Goal: Transaction & Acquisition: Book appointment/travel/reservation

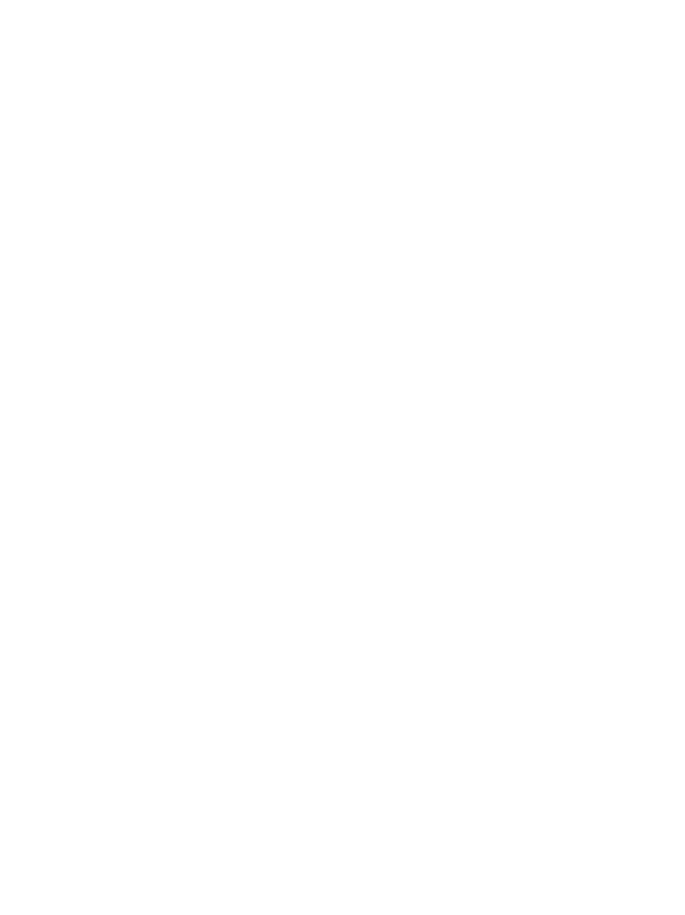
click at [90, 680] on span "Arrivo" at bounding box center [67, 675] width 49 height 12
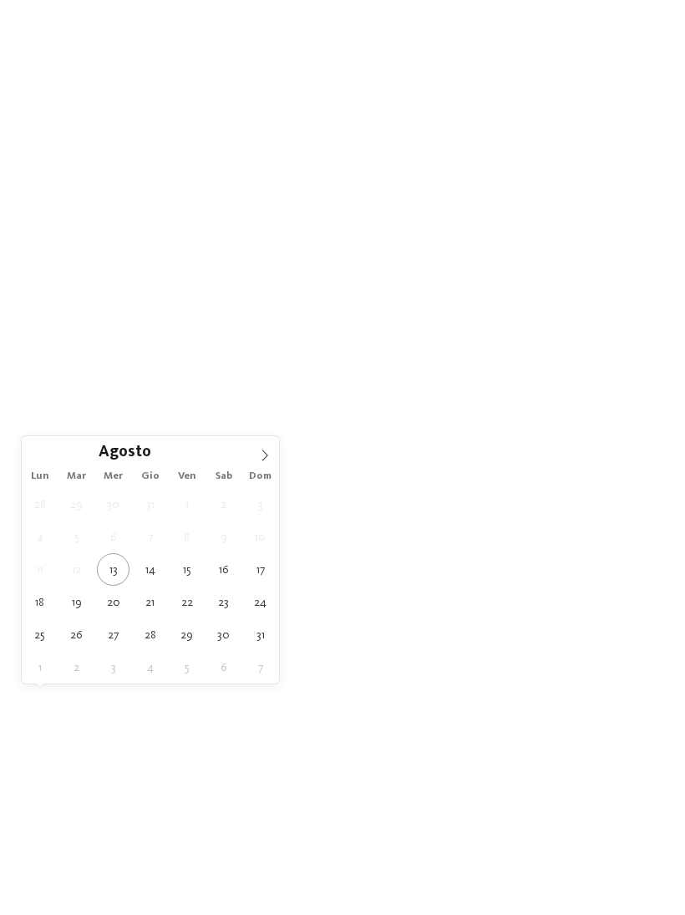
type div "23.08.2025"
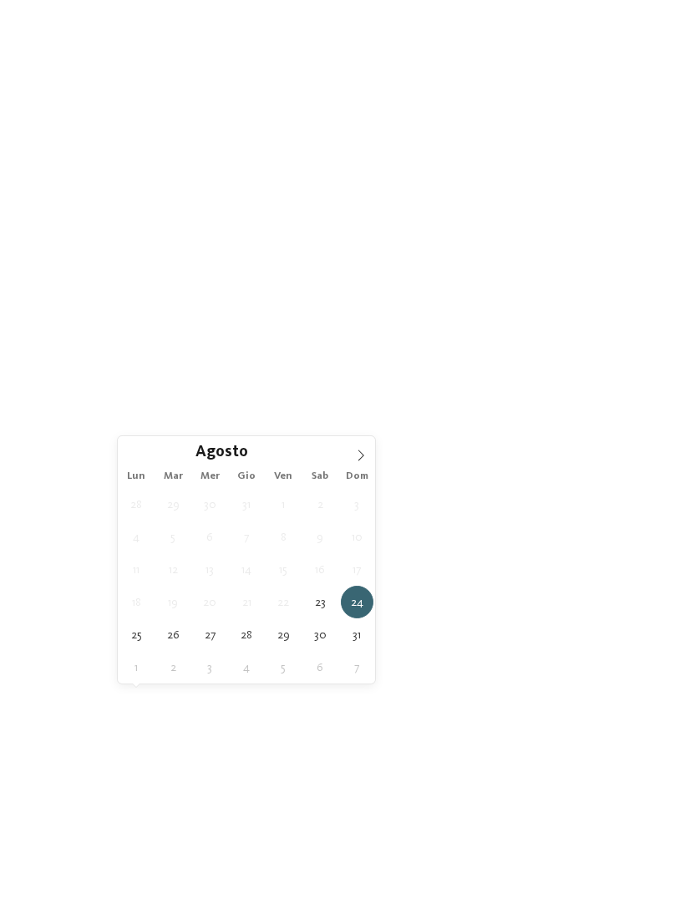
type div "27.08.2025"
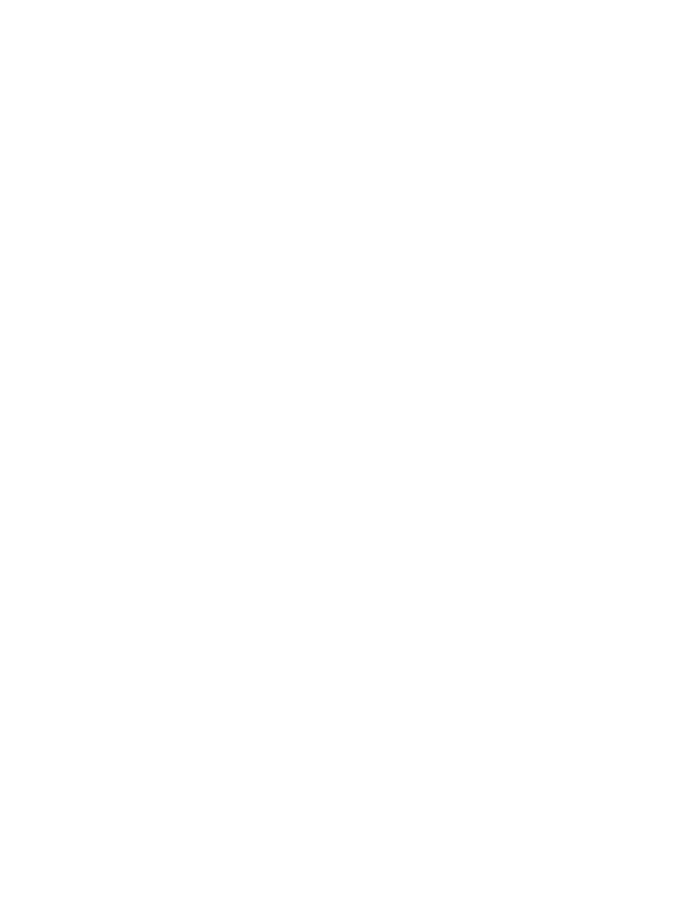
click at [285, 680] on span "Regione" at bounding box center [260, 675] width 49 height 12
click at [447, 366] on div at bounding box center [443, 374] width 17 height 17
click at [438, 399] on div at bounding box center [443, 407] width 17 height 17
click at [446, 433] on div at bounding box center [443, 441] width 17 height 17
click at [444, 466] on div at bounding box center [443, 474] width 17 height 17
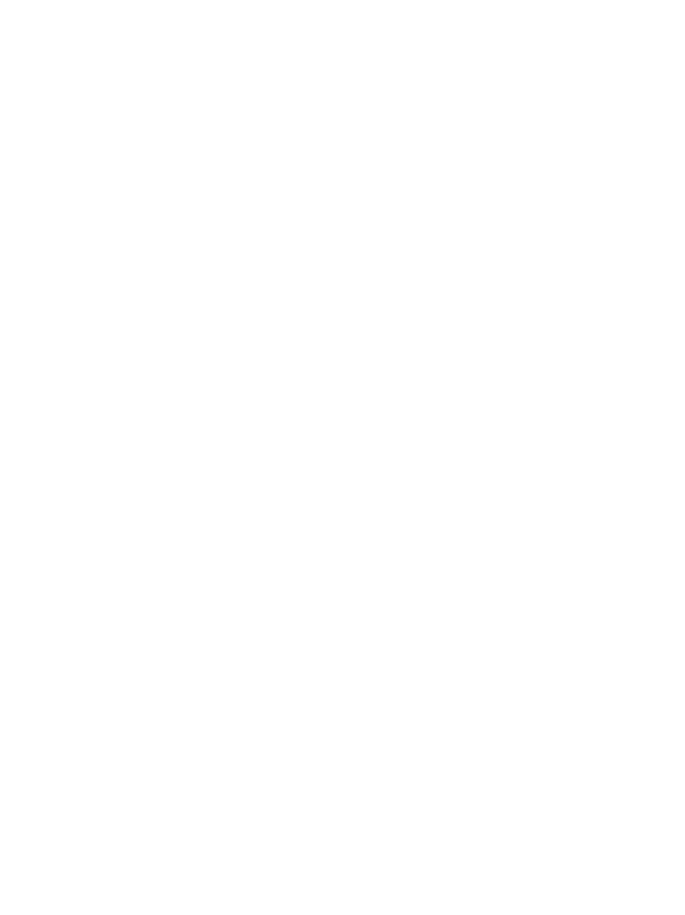
click at [443, 500] on div at bounding box center [443, 508] width 17 height 17
click at [483, 291] on icon at bounding box center [477, 305] width 36 height 29
click at [387, 574] on div "I miei desideri" at bounding box center [360, 567] width 65 height 13
click at [303, 163] on div at bounding box center [309, 171] width 17 height 17
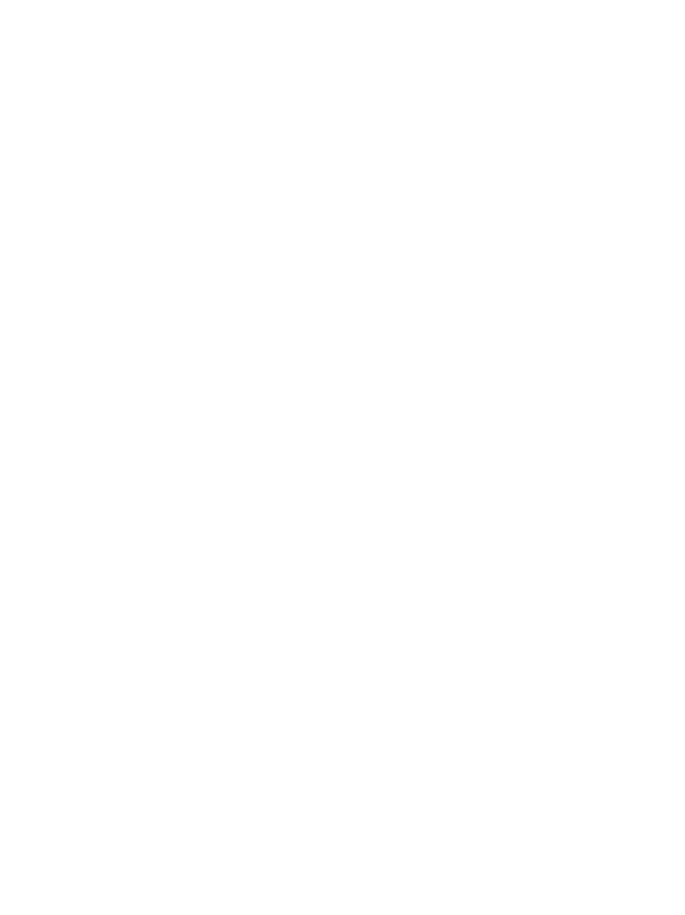
click at [313, 198] on div at bounding box center [309, 206] width 17 height 17
click at [313, 231] on div at bounding box center [309, 239] width 17 height 17
click at [310, 265] on div at bounding box center [309, 273] width 17 height 17
click at [316, 671] on div at bounding box center [309, 679] width 17 height 17
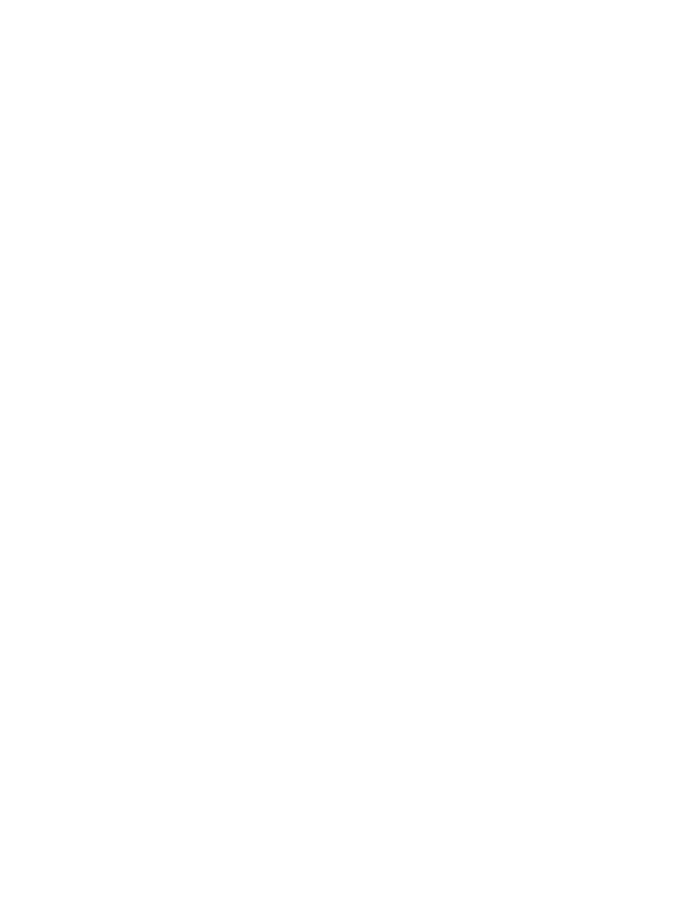
click at [315, 671] on div at bounding box center [309, 679] width 17 height 17
click at [578, 332] on div at bounding box center [576, 340] width 17 height 17
click at [582, 465] on div at bounding box center [576, 473] width 17 height 17
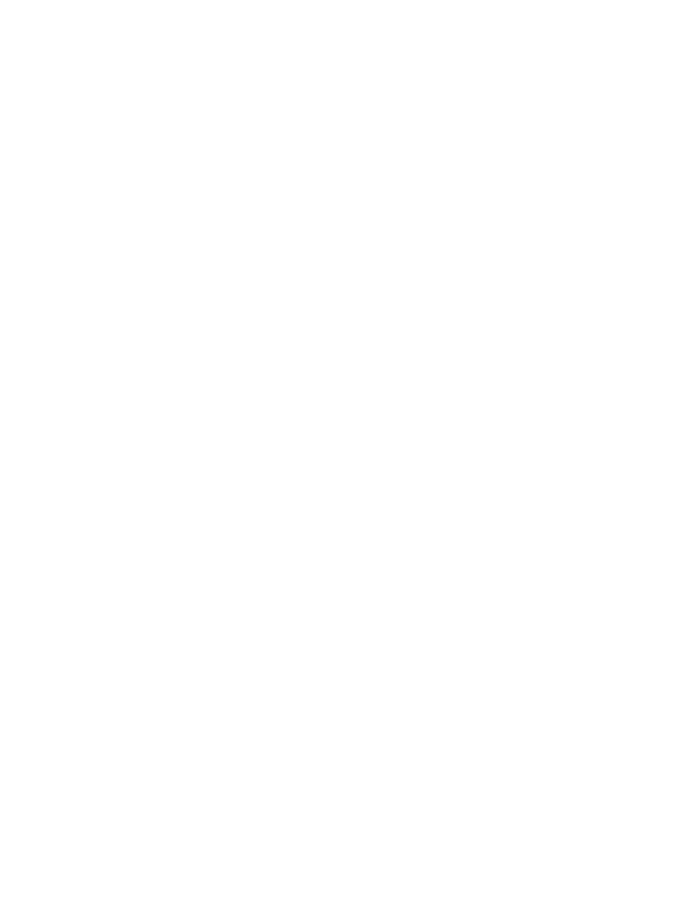
click at [584, 671] on div at bounding box center [576, 679] width 17 height 17
click at [394, 755] on div "accetta" at bounding box center [342, 771] width 485 height 33
click at [633, 367] on link "trova l’hotel" at bounding box center [617, 352] width 91 height 29
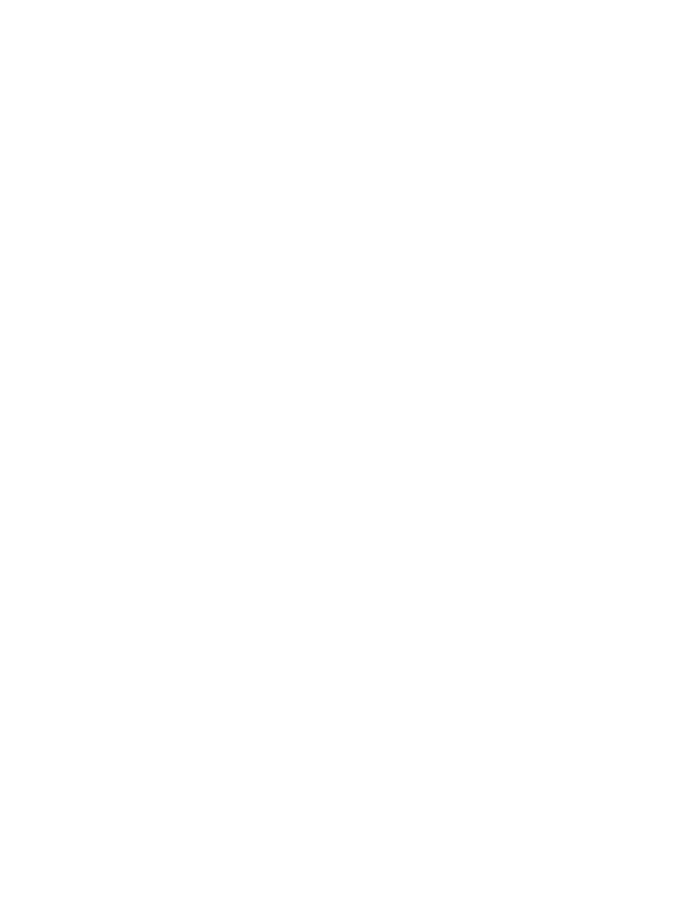
scroll to position [1194, 0]
click at [498, 569] on h2 "TYROL family retreat" at bounding box center [497, 577] width 267 height 22
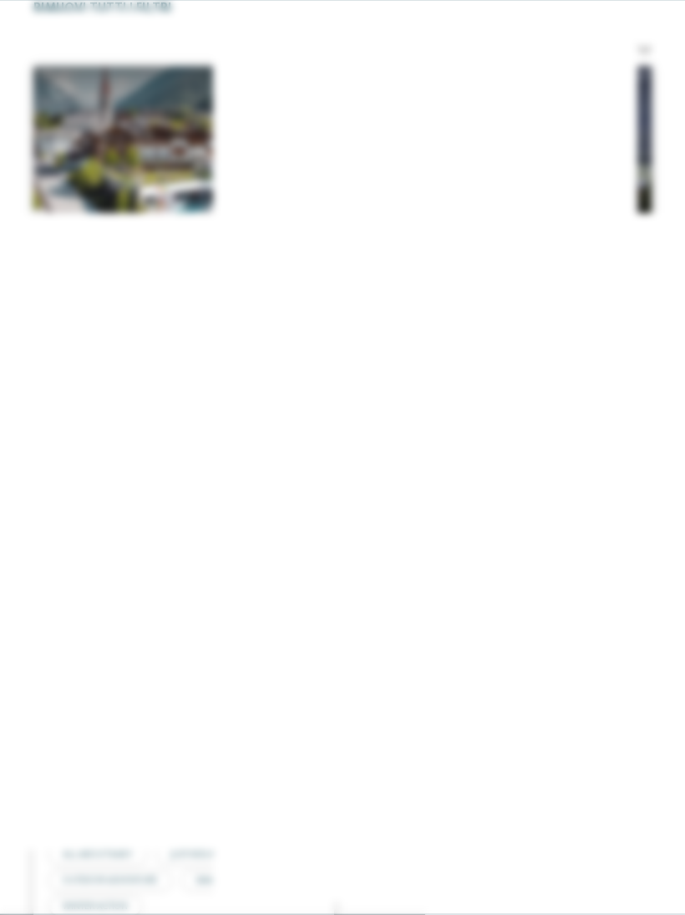
click at [647, 285] on icon at bounding box center [652, 299] width 36 height 29
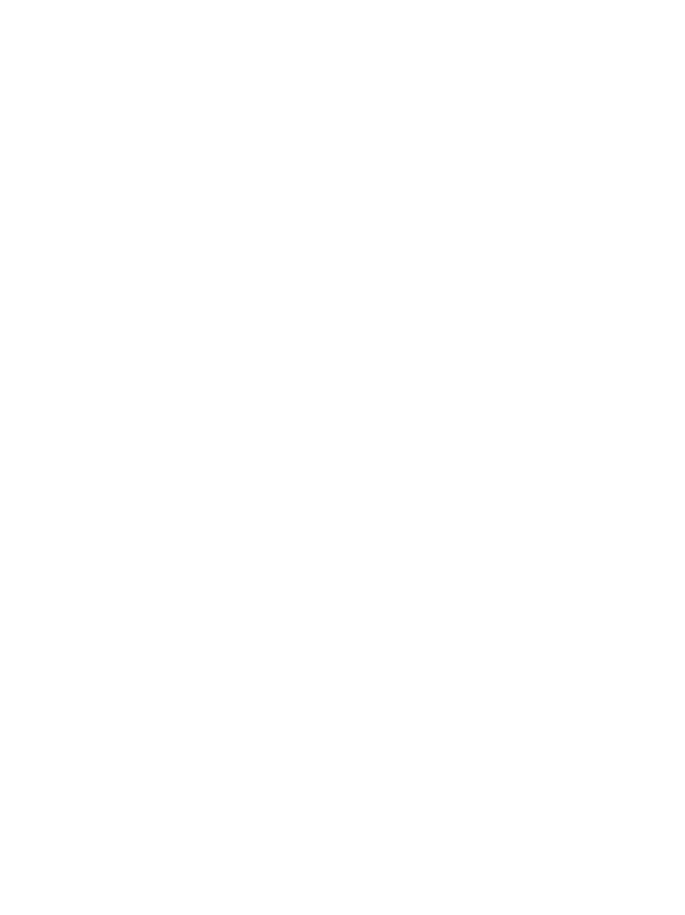
scroll to position [0, 0]
click at [512, 688] on div "Family Experiences" at bounding box center [474, 673] width 119 height 29
click at [482, 207] on icon at bounding box center [477, 221] width 36 height 29
click at [386, 680] on span "I miei desideri" at bounding box center [360, 675] width 57 height 12
click at [314, 163] on div at bounding box center [309, 171] width 17 height 17
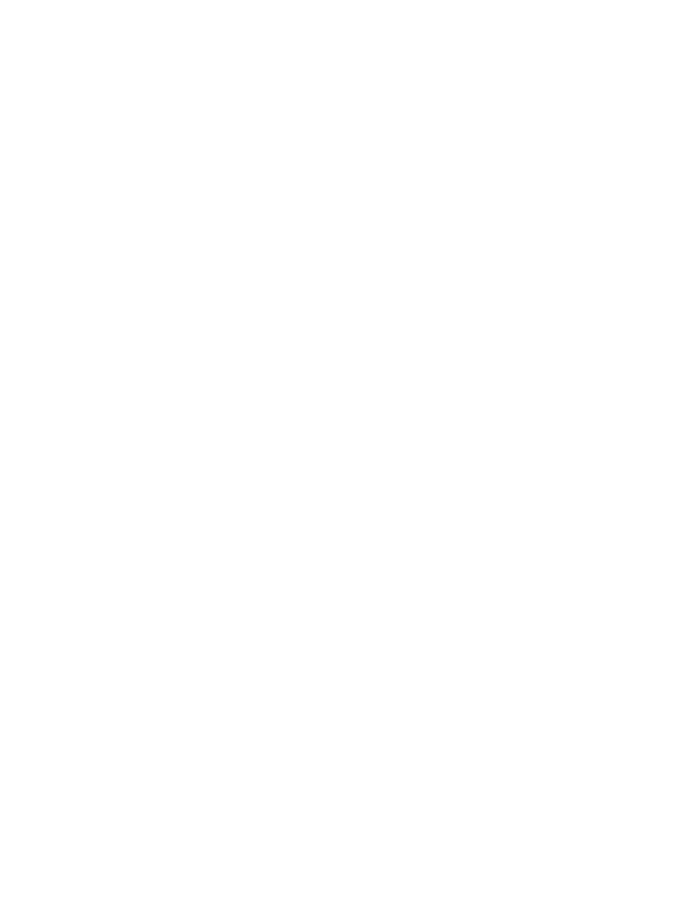
click at [382, 755] on div "accetta" at bounding box center [342, 771] width 485 height 33
click at [649, 688] on link "trova l’hotel" at bounding box center [617, 673] width 91 height 29
click at [159, 405] on div "[PERSON_NAME] Family Weeks -15%" at bounding box center [183, 490] width 301 height 170
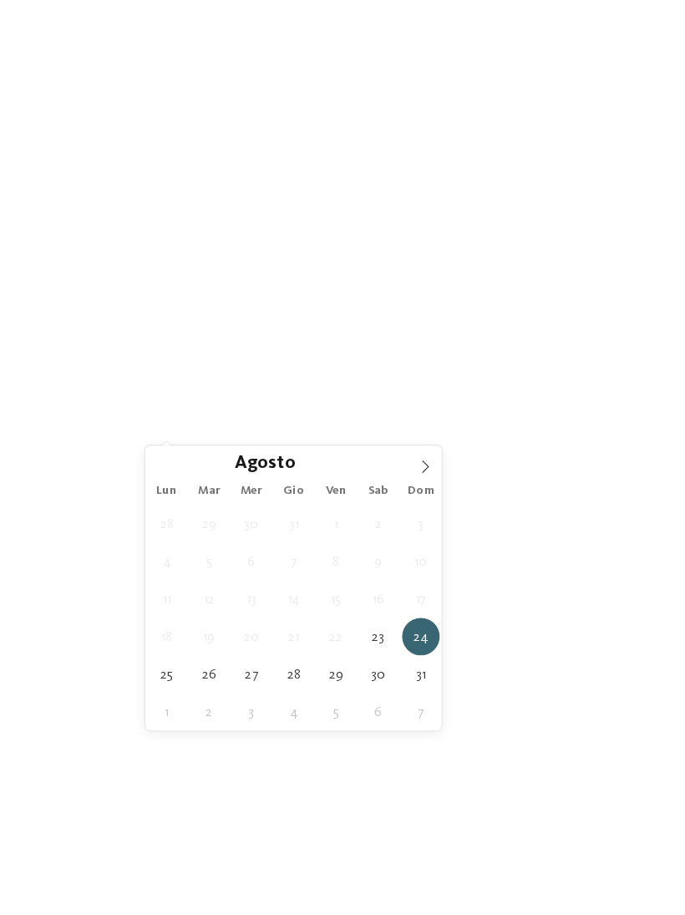
click at [264, 552] on span "21" at bounding box center [255, 553] width 33 height 33
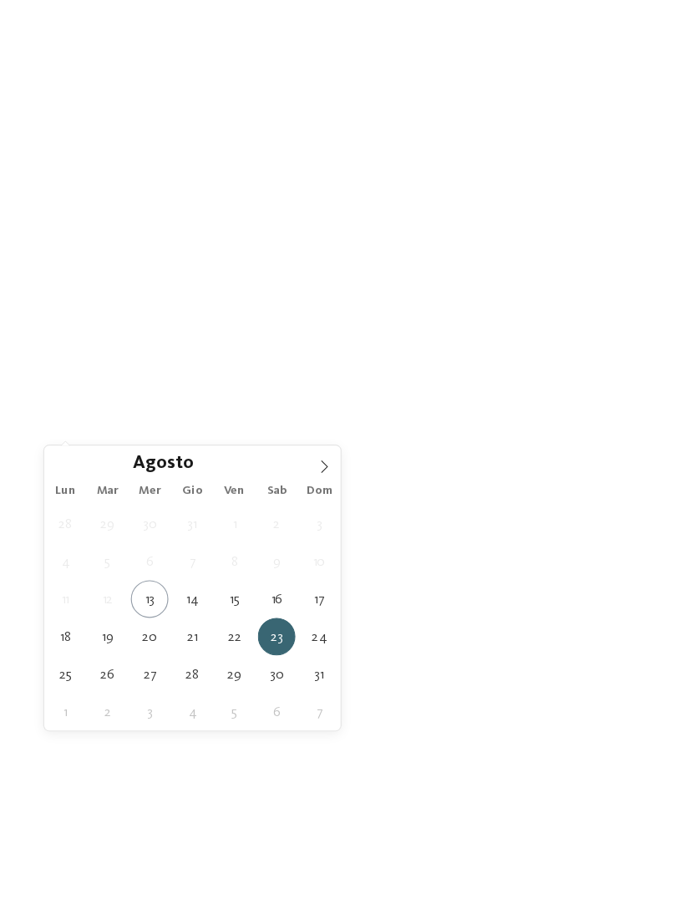
type div "21.08.2025"
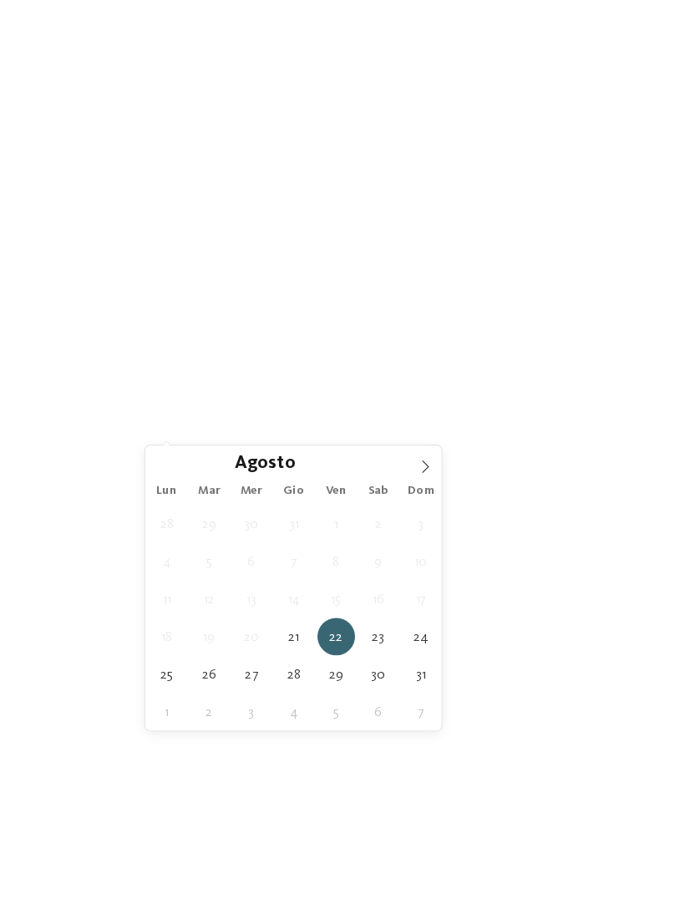
type div "26.08.2025"
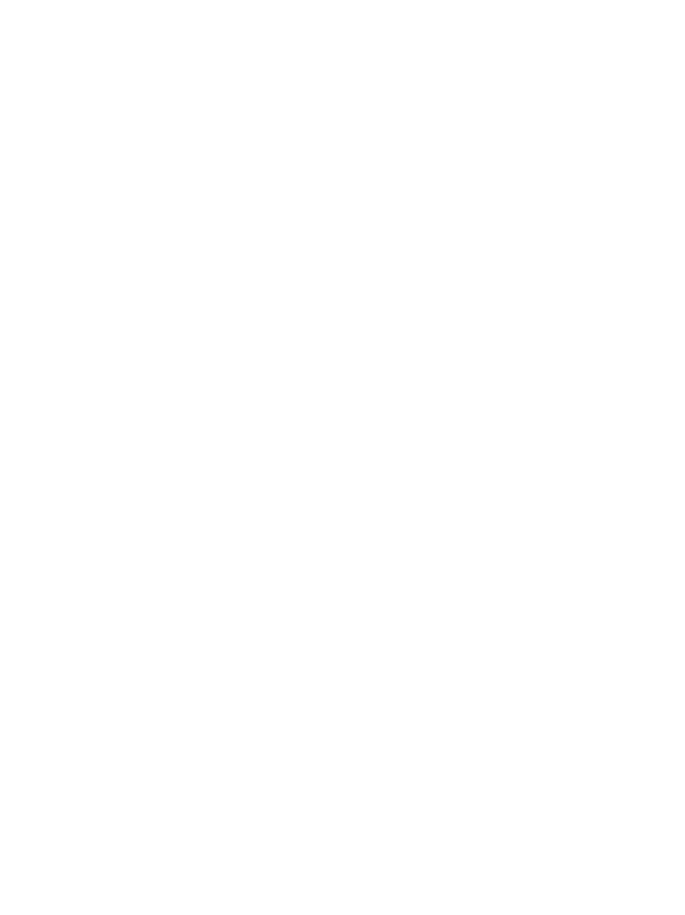
click at [277, 367] on span "Regione" at bounding box center [256, 373] width 41 height 12
click at [450, 366] on div at bounding box center [443, 374] width 17 height 17
click at [438, 399] on div at bounding box center [443, 407] width 17 height 17
click at [447, 425] on div "Merano e dintorni" at bounding box center [342, 441] width 217 height 33
click at [441, 466] on div at bounding box center [443, 474] width 17 height 17
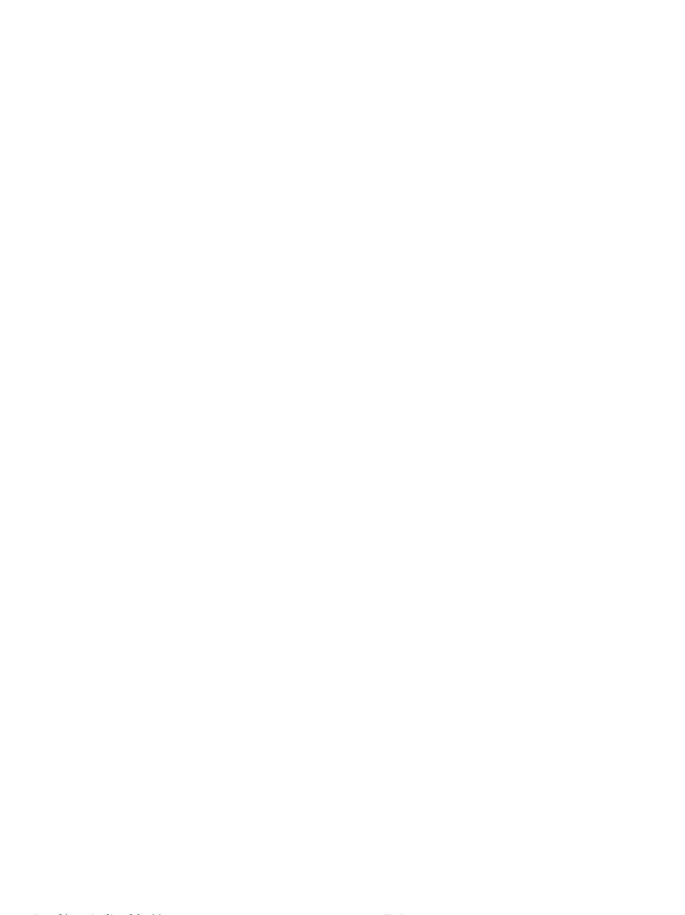
click at [441, 500] on div at bounding box center [443, 508] width 17 height 17
click at [364, 562] on span "accetta" at bounding box center [342, 568] width 47 height 12
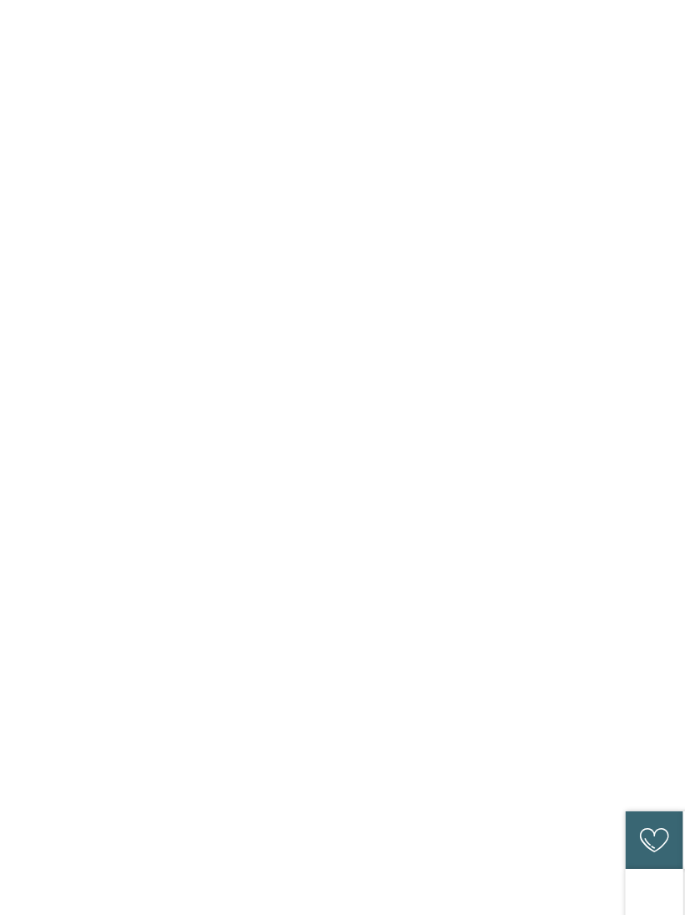
scroll to position [327, 0]
click at [50, 476] on h4 "linara mountain family stay ***" at bounding box center [183, 487] width 267 height 22
click at [598, 339] on img at bounding box center [342, 267] width 685 height 385
click at [29, 438] on div "Impressioni" at bounding box center [20, 443] width 40 height 33
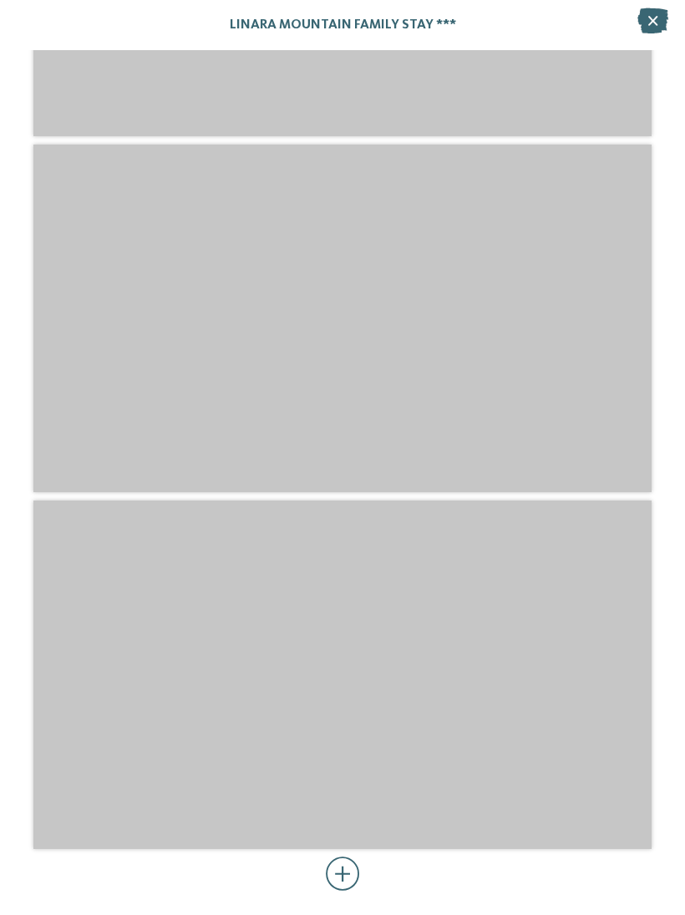
scroll to position [4871, 0]
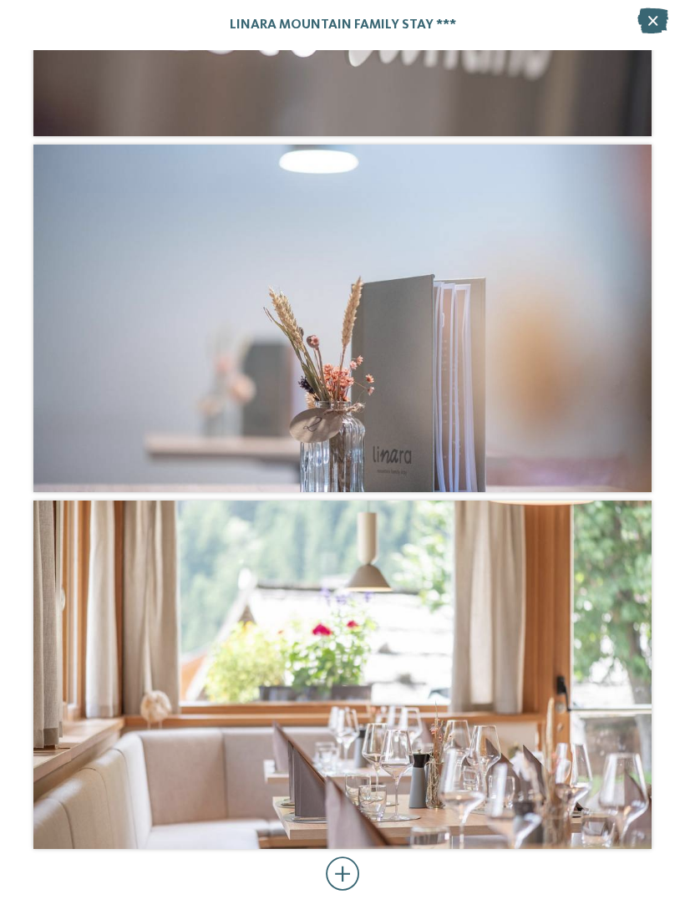
click at [537, 644] on div at bounding box center [342, 675] width 618 height 348
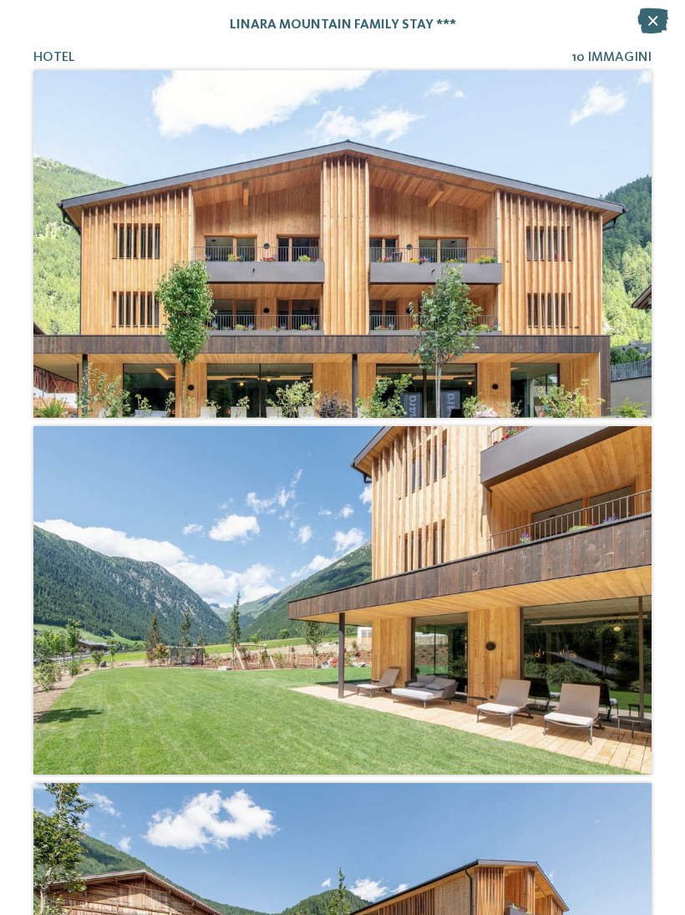
scroll to position [0, 0]
click at [650, 19] on icon at bounding box center [653, 20] width 31 height 25
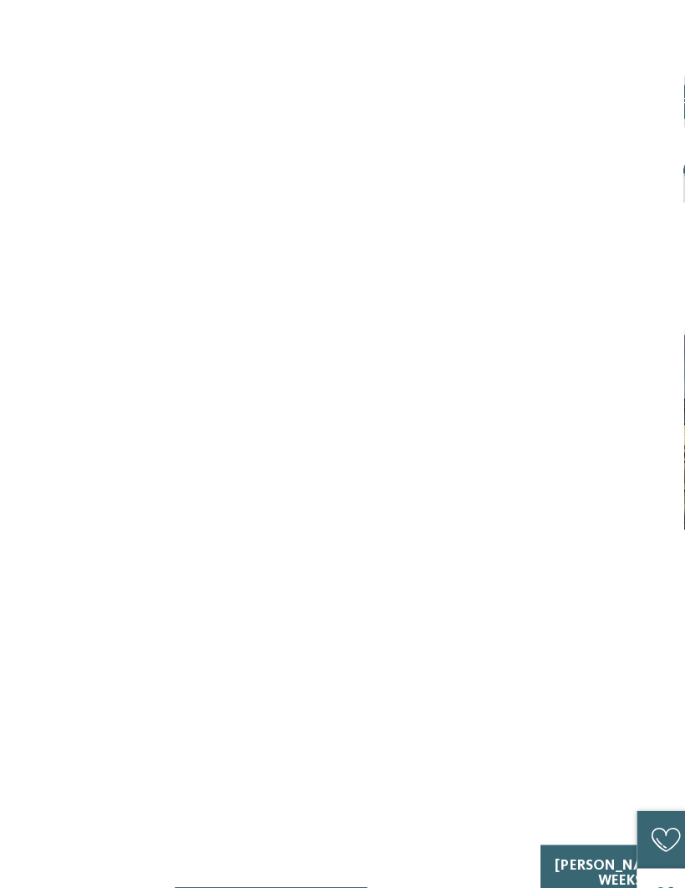
scroll to position [216, 0]
click at [64, 572] on h4 "Adventure Family Hotel Maria ****" at bounding box center [183, 594] width 267 height 44
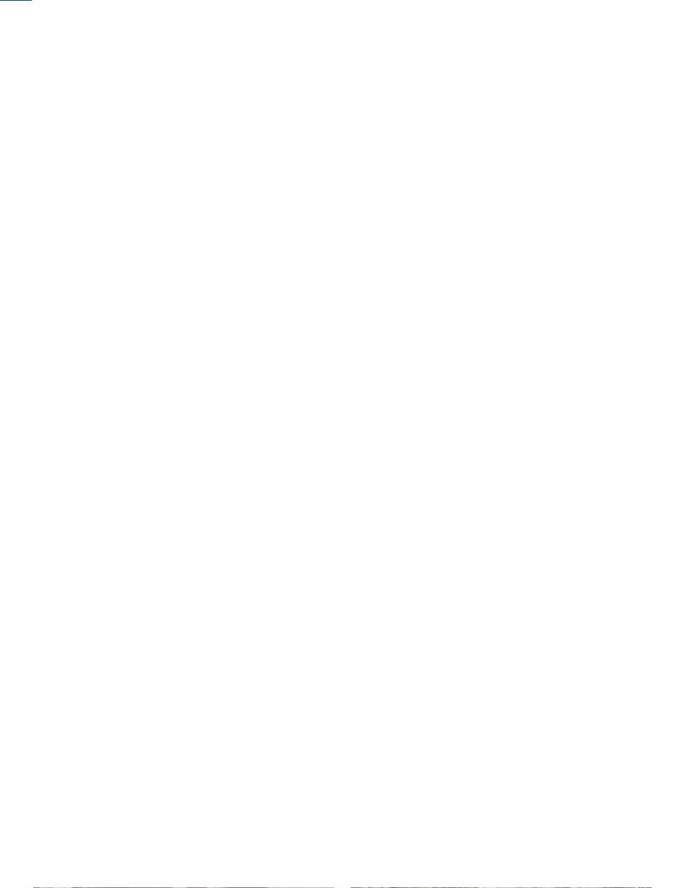
scroll to position [221, 0]
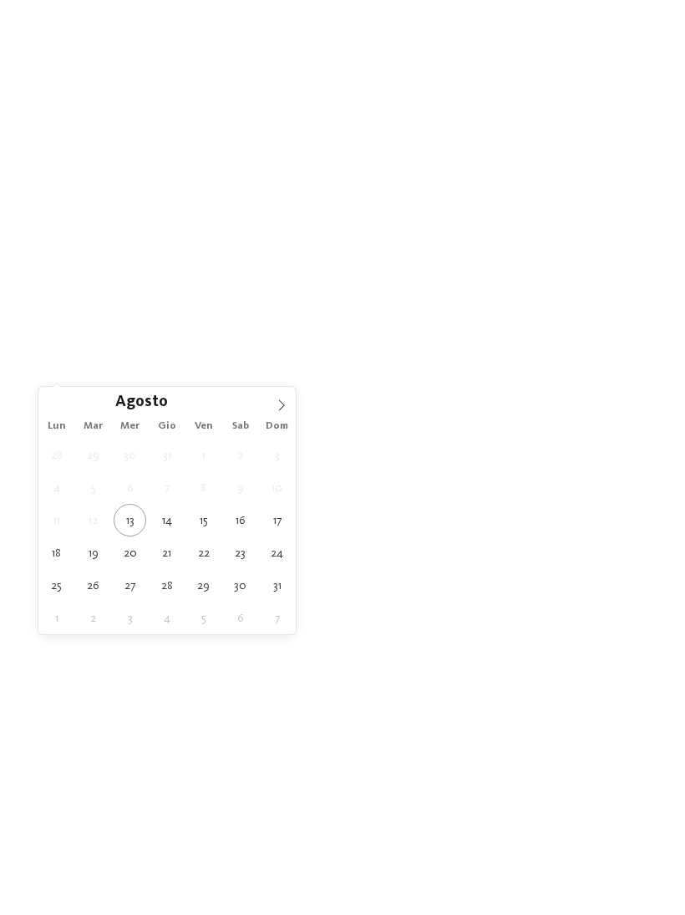
type div "[DATE]"
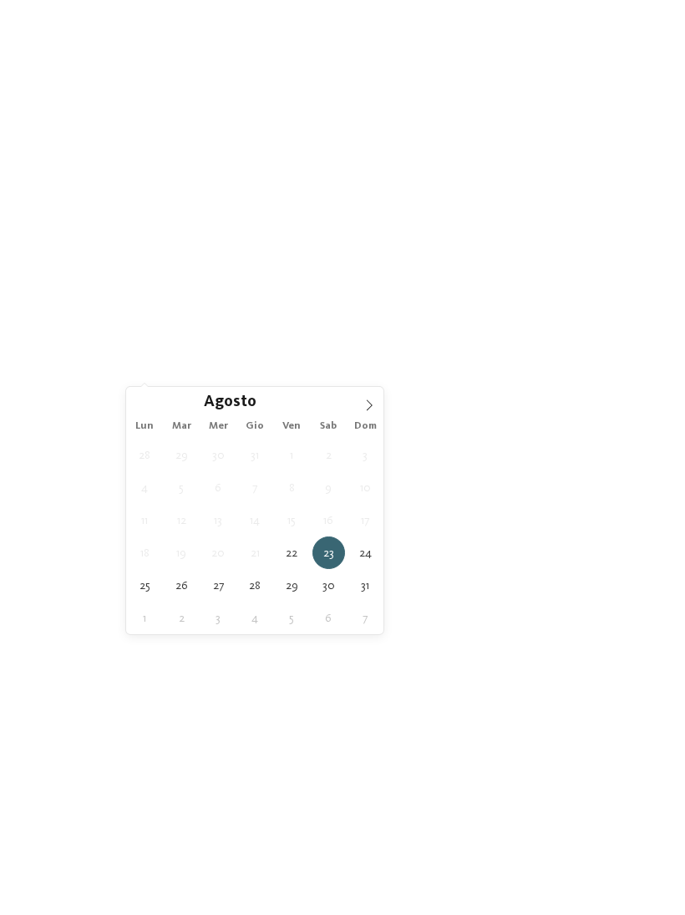
type div "[DATE]"
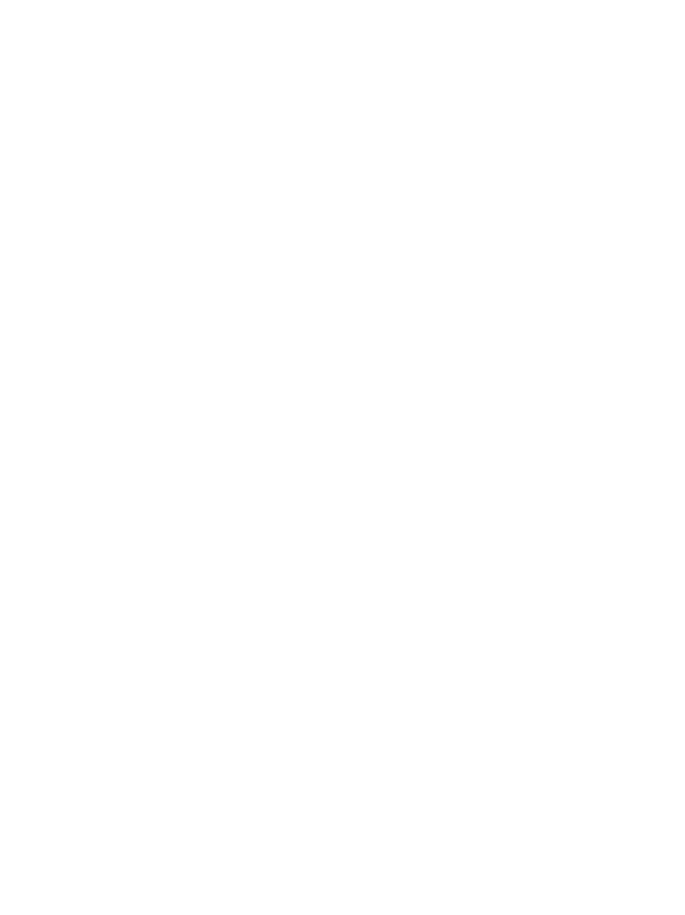
click at [611, 369] on span "filtra" at bounding box center [605, 373] width 33 height 12
click at [475, 433] on span "Famiglia Gamper" at bounding box center [427, 442] width 118 height 19
click at [507, 596] on h4 "Family Hotel Posta ****" at bounding box center [501, 607] width 267 height 22
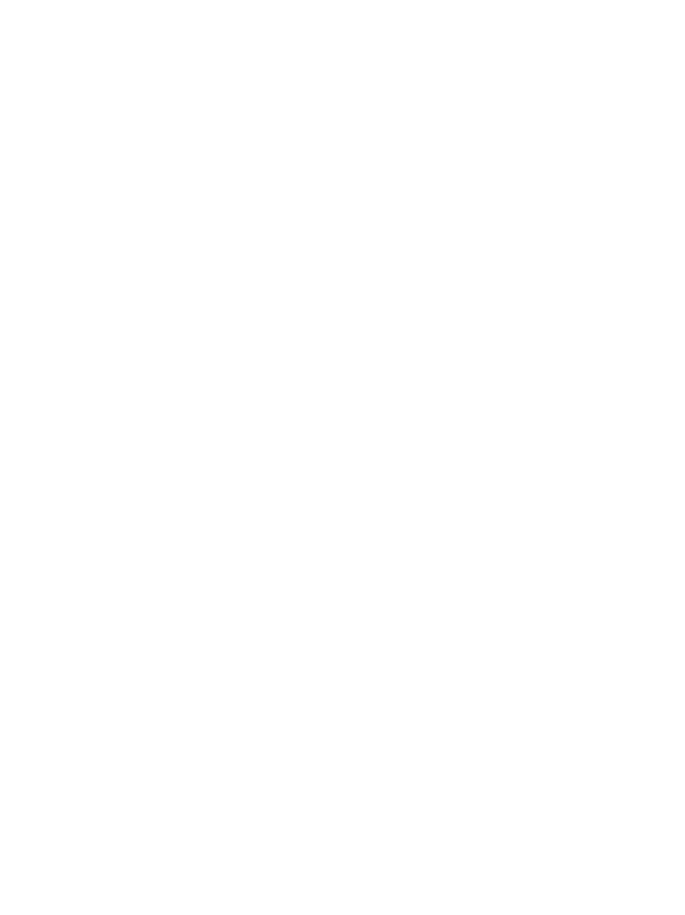
click at [545, 378] on img at bounding box center [342, 267] width 685 height 385
click at [36, 437] on div "Impressioni" at bounding box center [20, 443] width 40 height 33
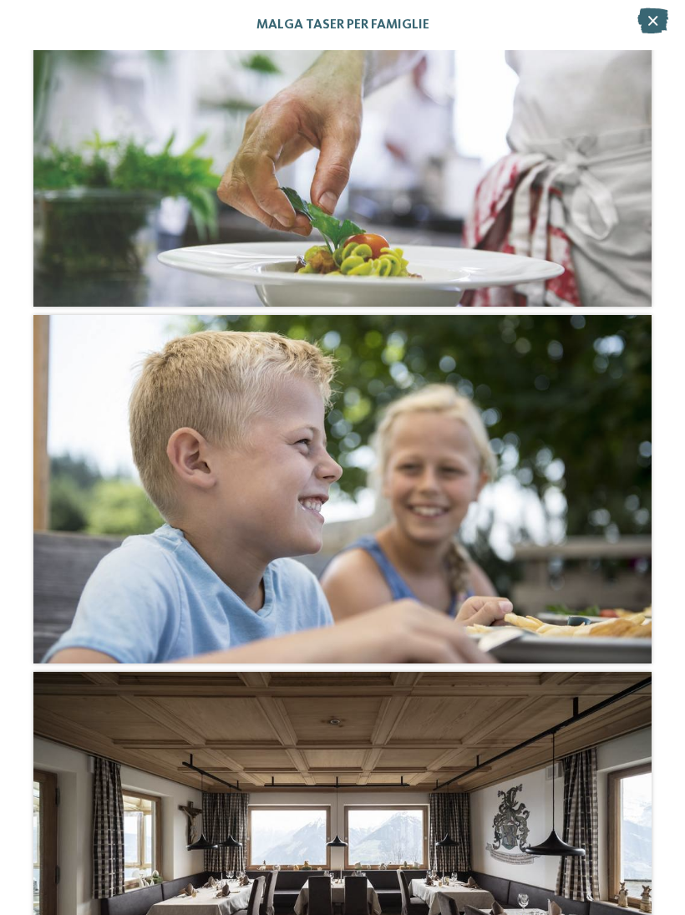
scroll to position [3554, 0]
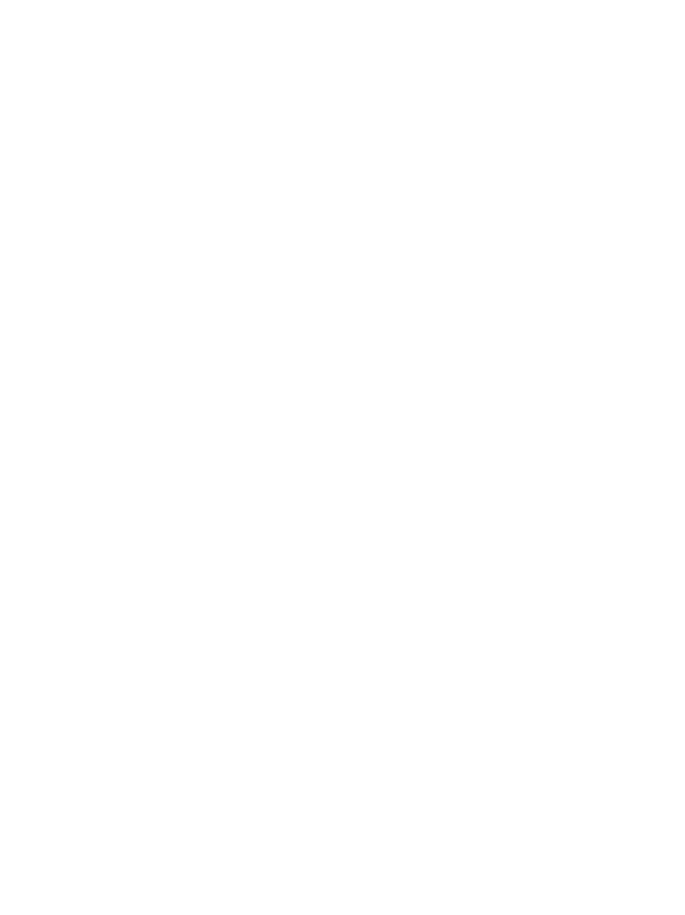
scroll to position [19, 0]
